Goal: Obtain resource: Download file/media

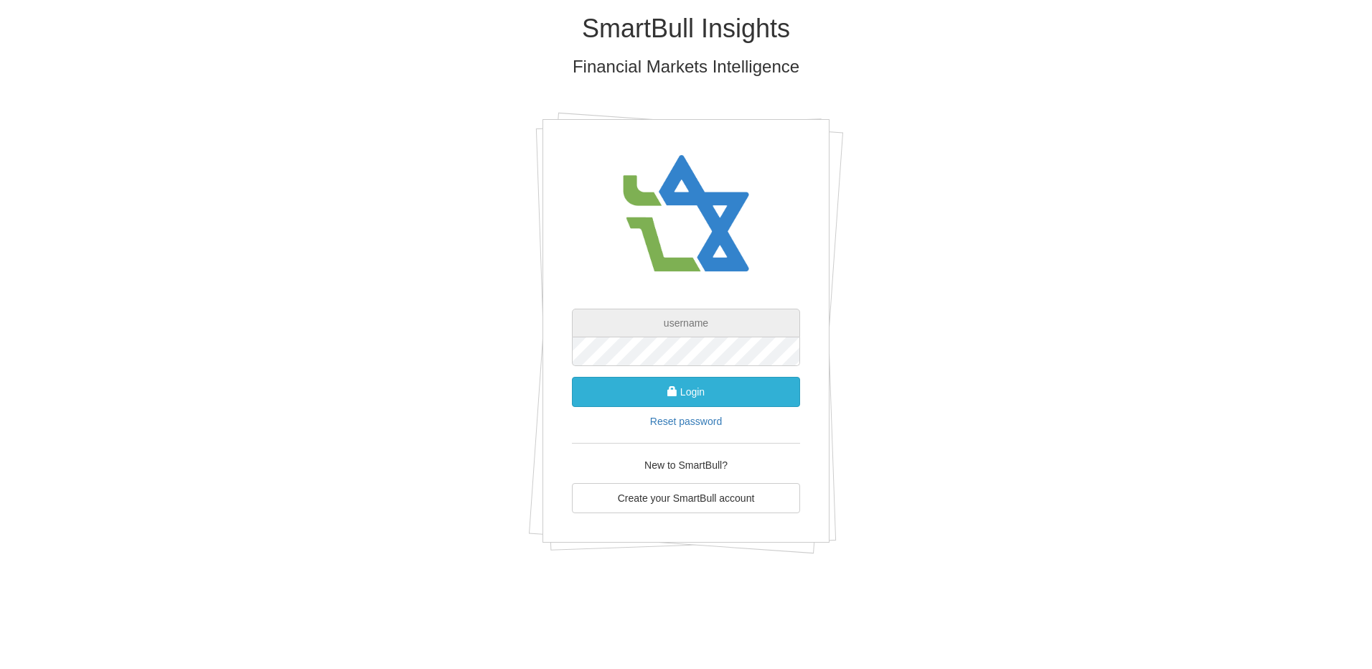
type input "[EMAIL_ADDRESS][DOMAIN_NAME]"
click at [704, 391] on button "Login" at bounding box center [686, 392] width 228 height 30
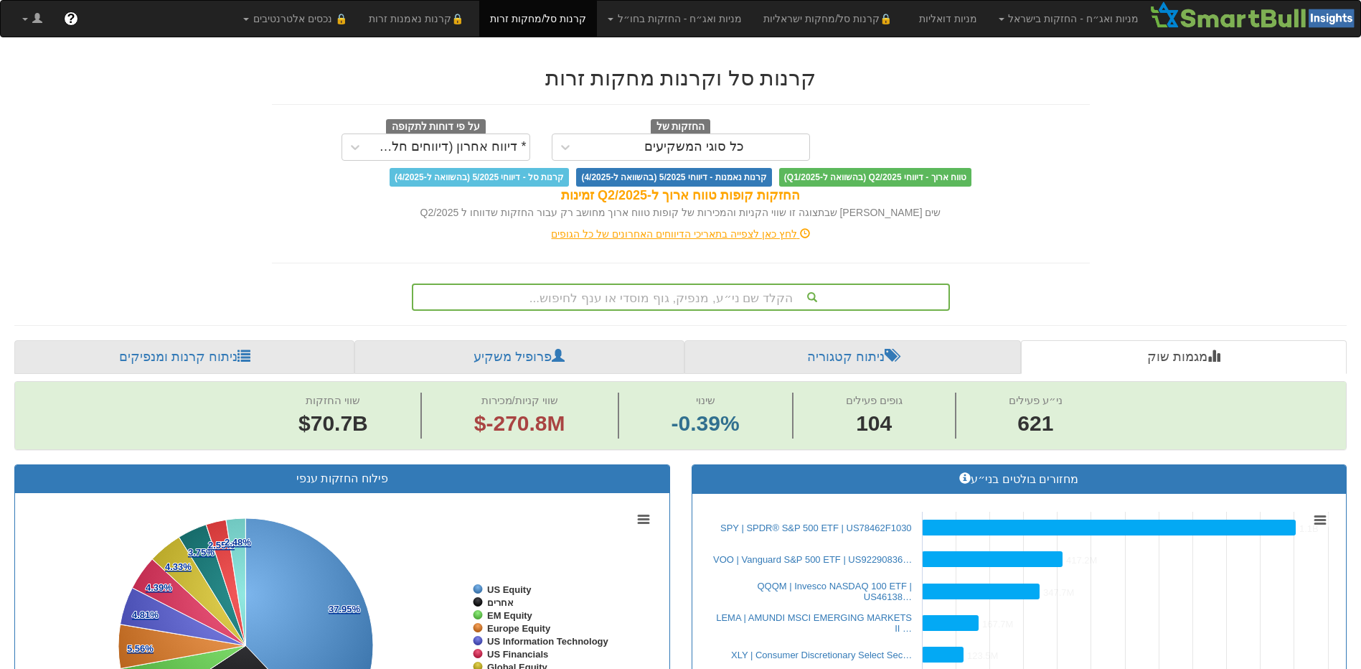
scroll to position [0, 8738]
click at [169, 359] on link "ניתוח קרנות ומנפיקים" at bounding box center [184, 357] width 340 height 34
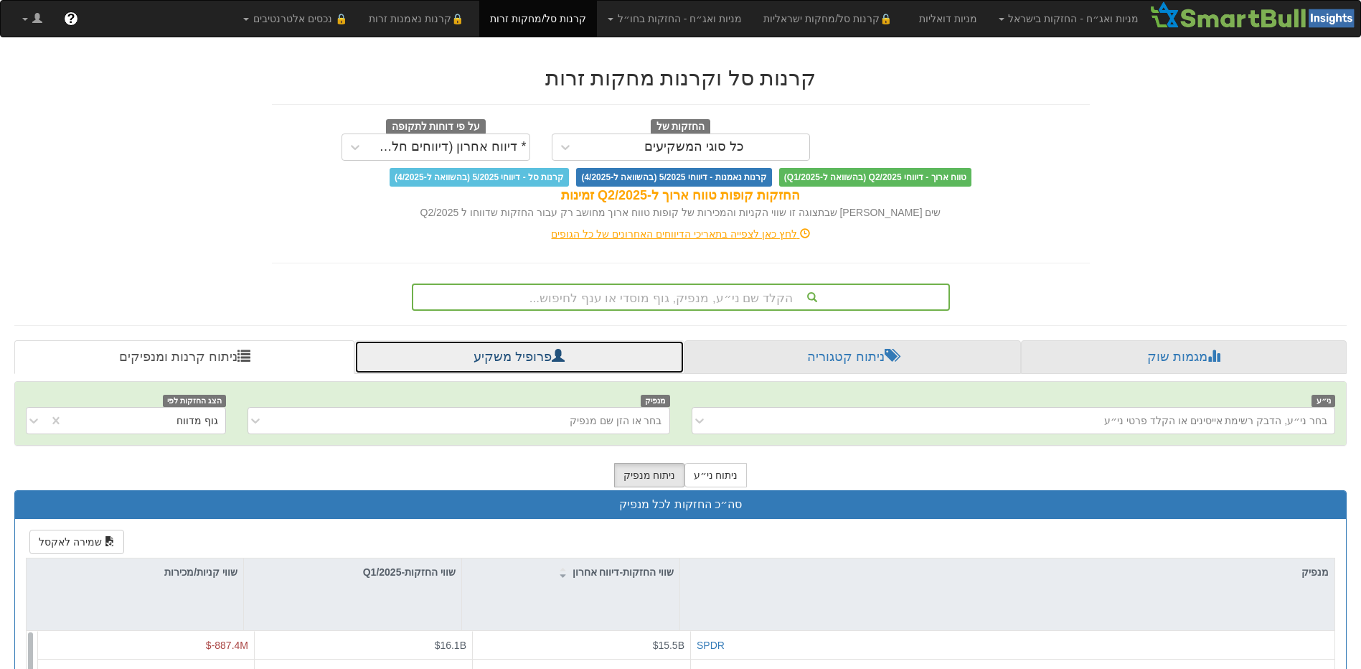
click at [517, 360] on link "פרופיל משקיע" at bounding box center [518, 357] width 329 height 34
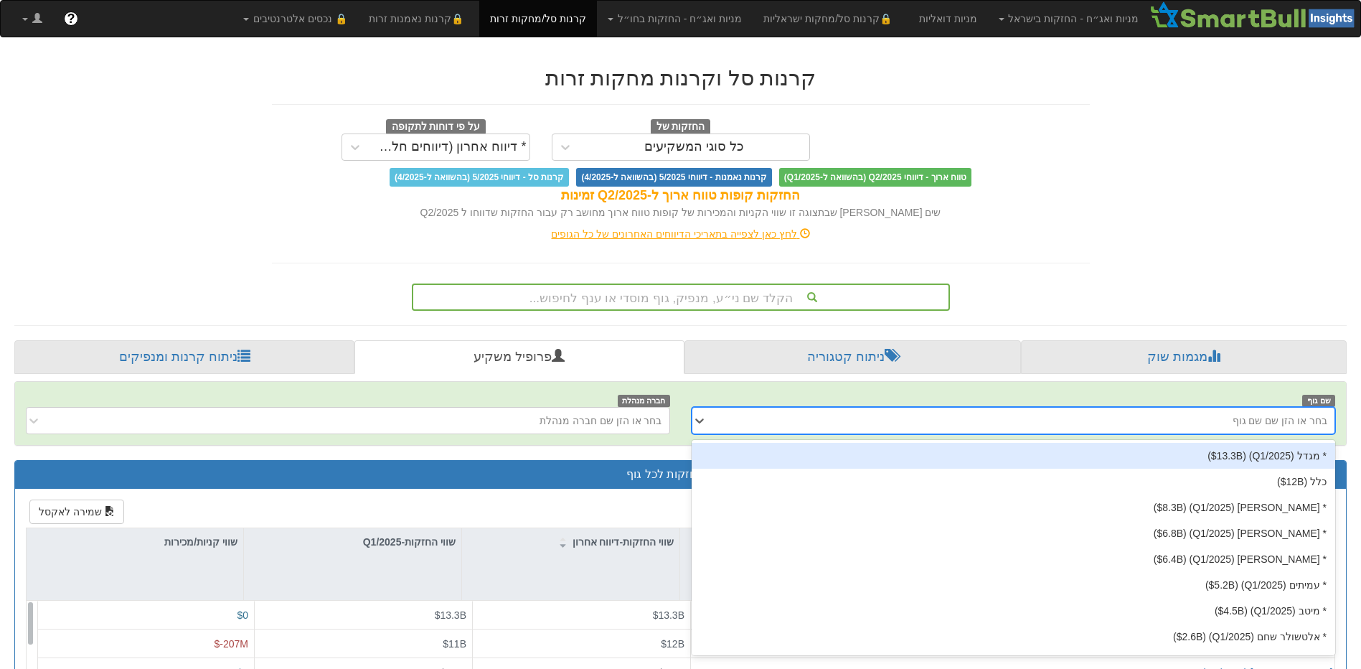
click at [1107, 418] on div "בחר או הזן שם שם גוף" at bounding box center [1025, 420] width 621 height 23
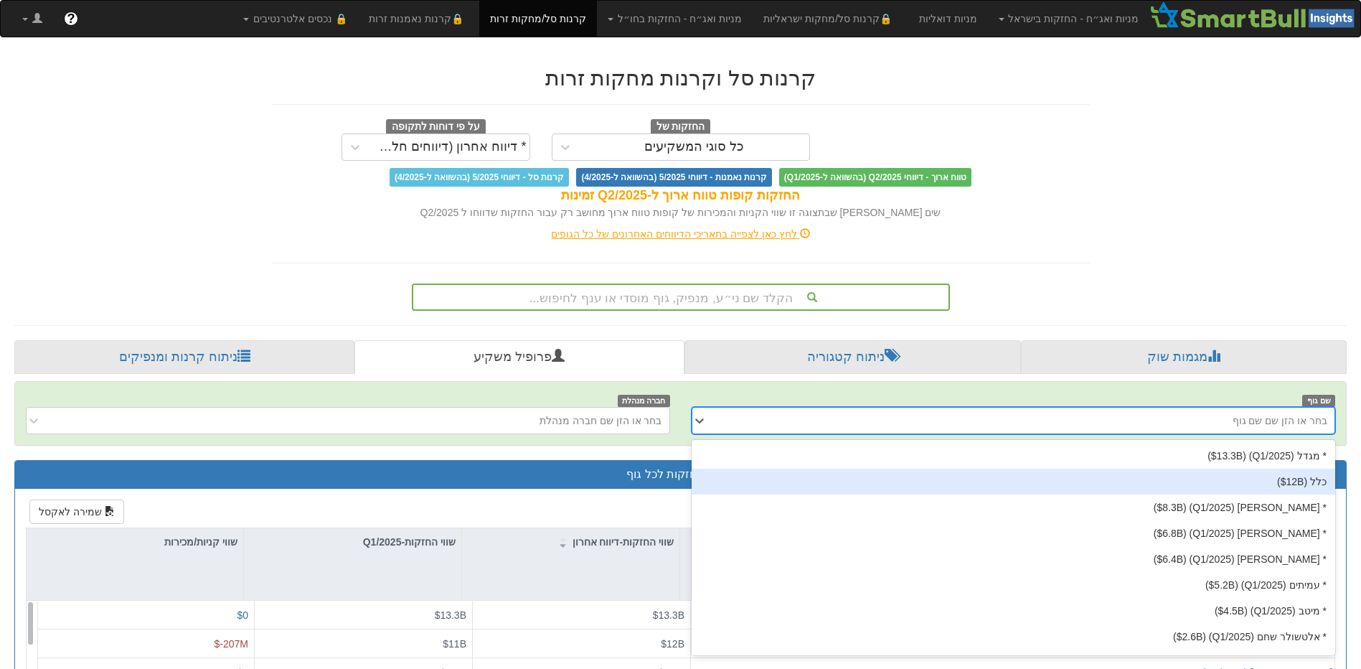
click at [1238, 482] on div "כלל ‎($12B‎)‎" at bounding box center [1014, 482] width 644 height 26
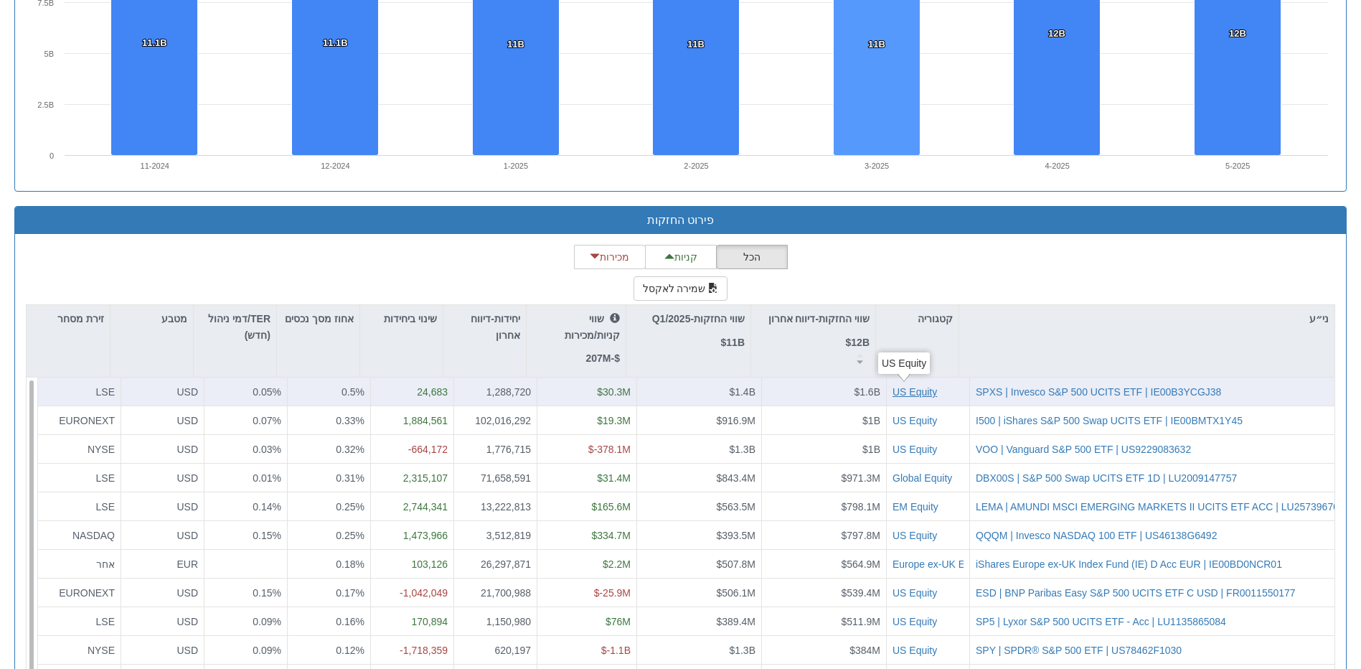
scroll to position [1148, 0]
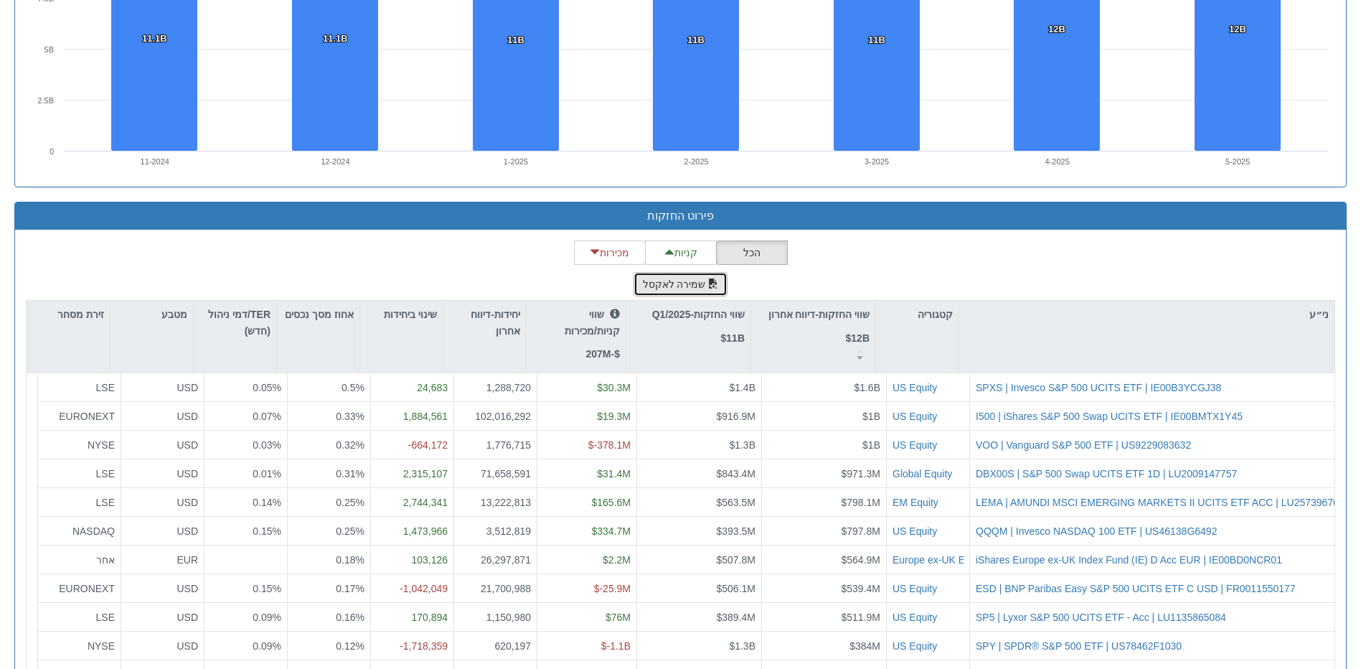
click at [670, 284] on button "שמירה לאקסל" at bounding box center [681, 284] width 95 height 24
